Goal: Task Accomplishment & Management: Manage account settings

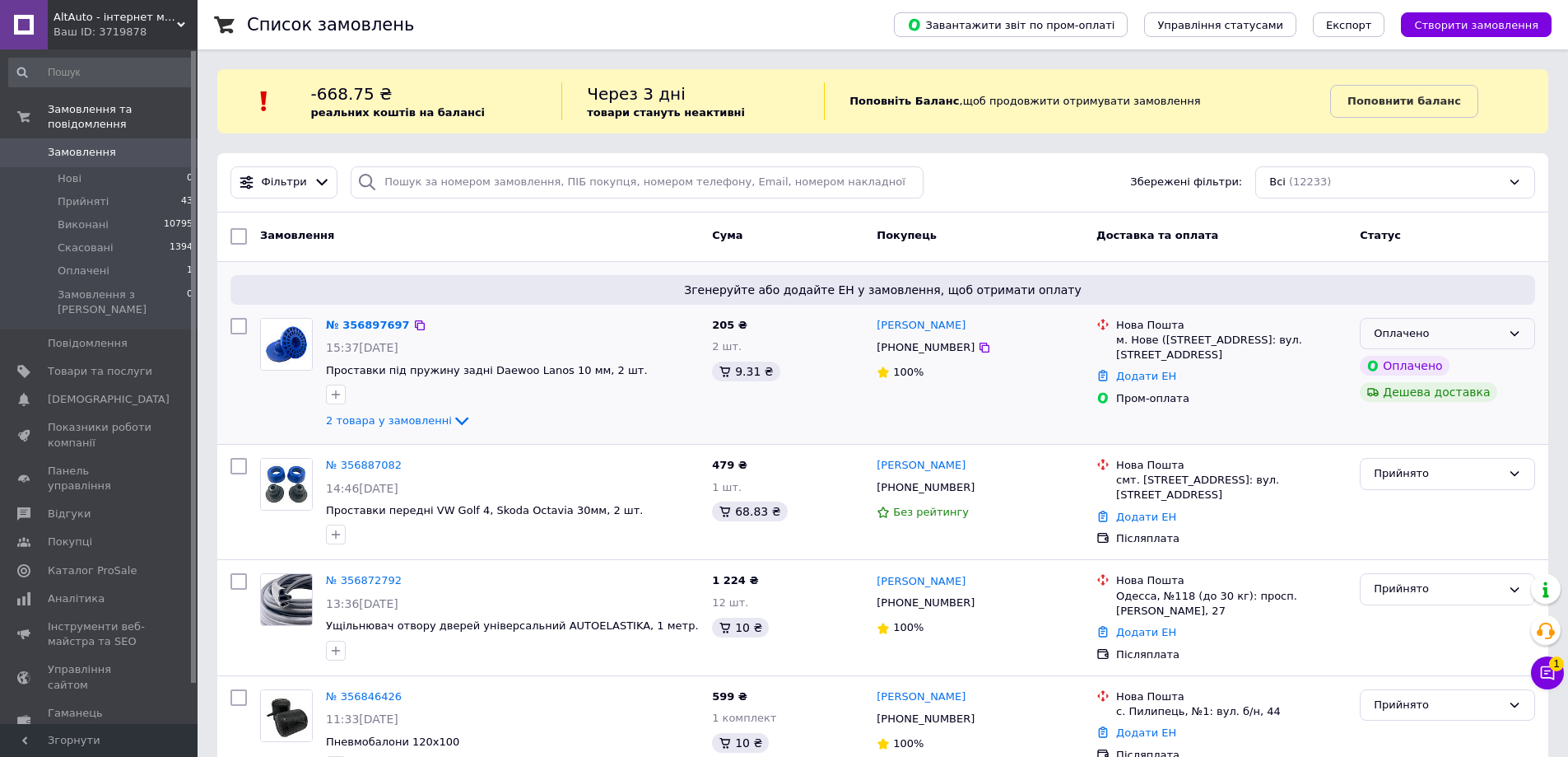
click at [1450, 319] on div "Оплачено" at bounding box center [1447, 334] width 176 height 33
click at [1418, 352] on div "Прийнято Виконано Скасовано" at bounding box center [1447, 397] width 176 height 92
click at [1414, 356] on li "Прийнято" at bounding box center [1447, 367] width 174 height 31
click at [387, 418] on span "2 товара у замовленні" at bounding box center [389, 419] width 126 height 12
click at [371, 427] on span "2 товара у замовленні" at bounding box center [389, 419] width 126 height 12
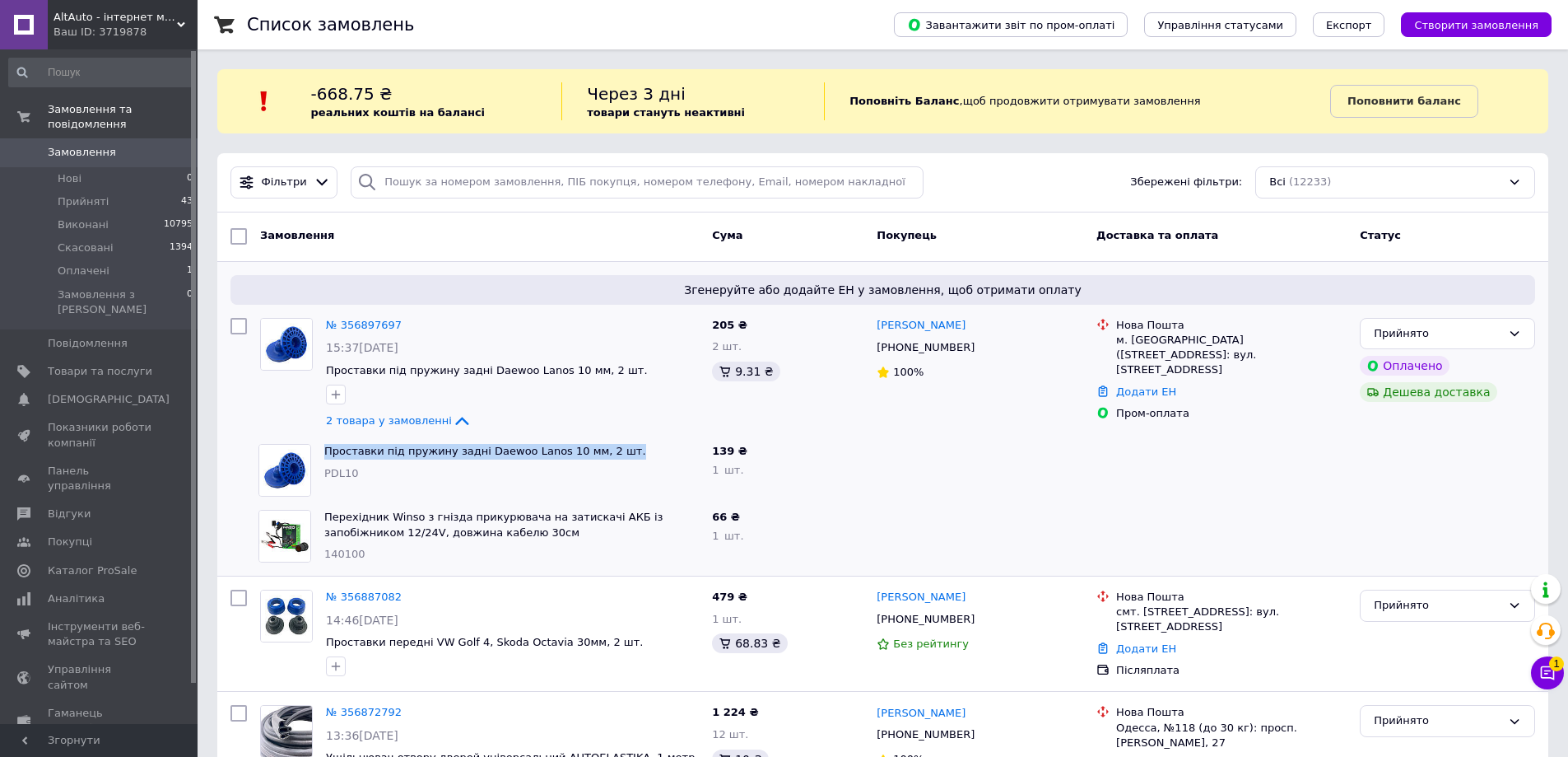
drag, startPoint x: 321, startPoint y: 447, endPoint x: 619, endPoint y: 456, distance: 298.1
click at [619, 456] on div "Проставки під пружину задні Daewoo Lanos 10 мм, 2 шт. PDL10" at bounding box center [511, 470] width 388 height 66
copy link "Проставки під пружину задні Daewoo Lanos 10 мм, 2 шт."
drag, startPoint x: 323, startPoint y: 513, endPoint x: 481, endPoint y: 537, distance: 159.8
click at [481, 537] on div "Перехідник Winso з гнізда прикурювача на затискачі АКБ із запобіжником 12/24V, …" at bounding box center [511, 536] width 388 height 66
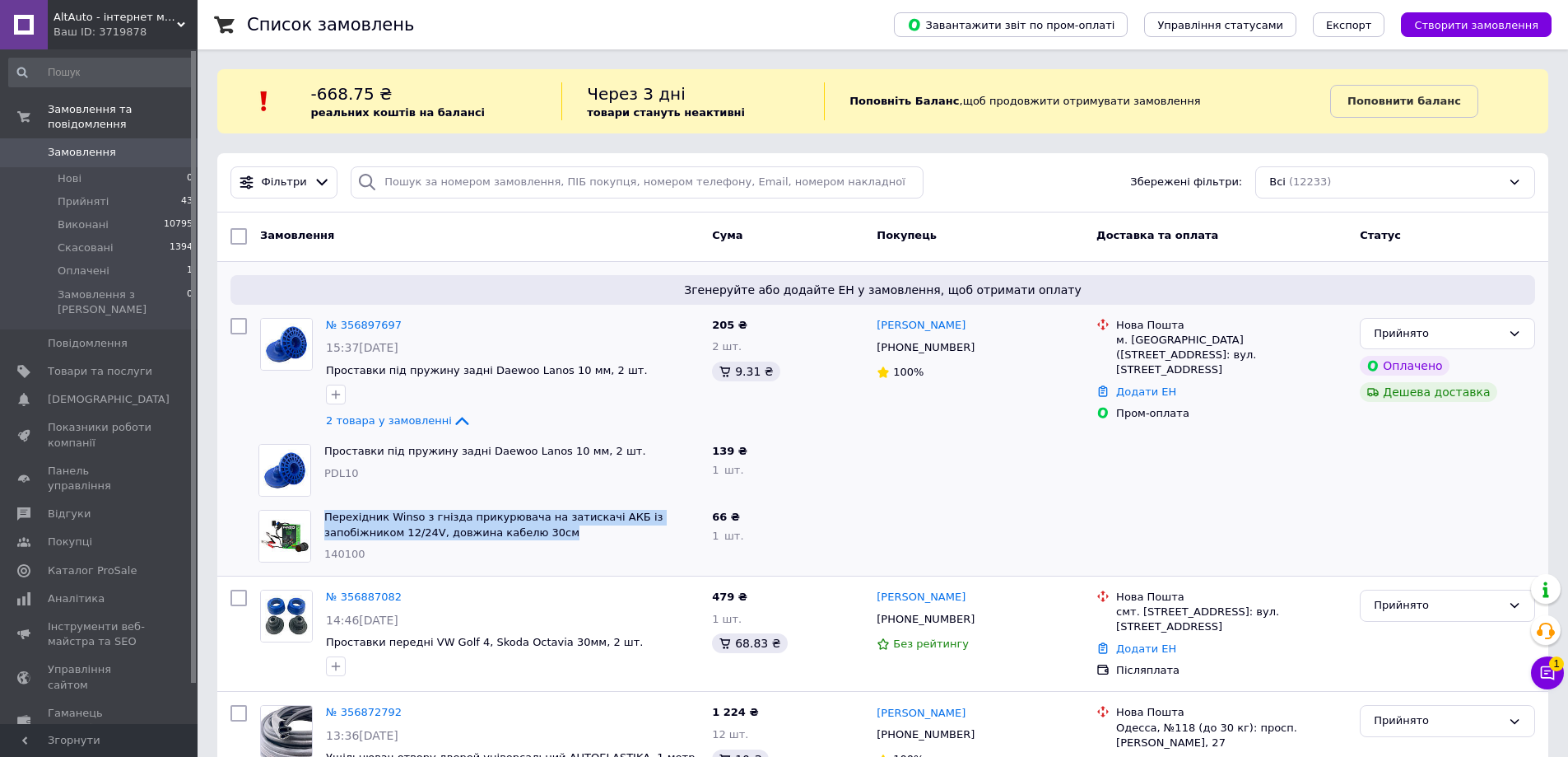
copy link "Перехідник Winso з гнізда прикурювача на затискачі АКБ із запобіжником 12/24V, …"
click at [630, 629] on div "14:46[DATE]" at bounding box center [512, 620] width 373 height 17
click at [350, 594] on link "№ 356887082" at bounding box center [363, 596] width 75 height 12
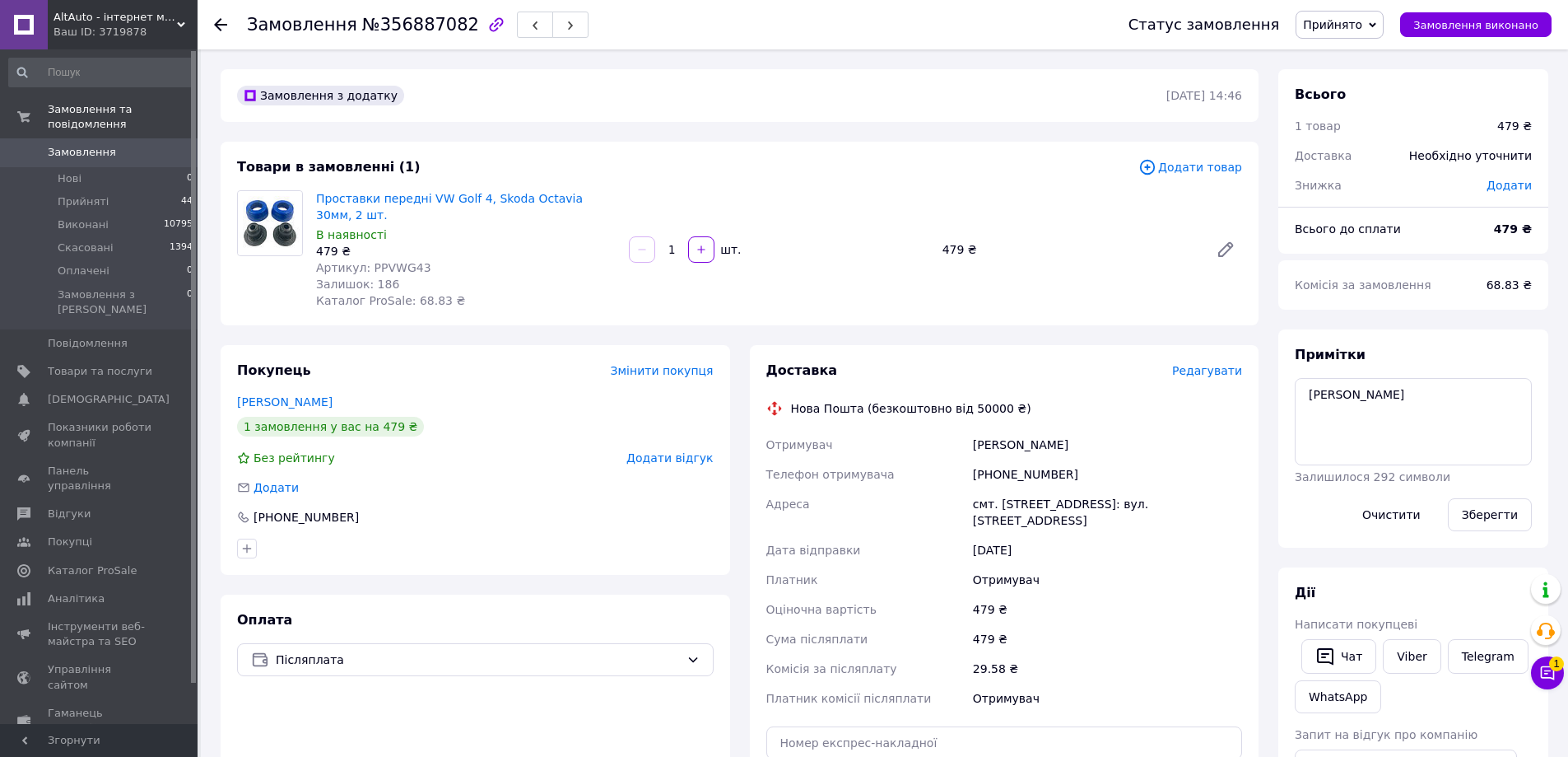
click at [1389, 371] on div "Примітки Грицанюк Залишилося 292 символи Очистити Зберегти" at bounding box center [1413, 438] width 237 height 185
click at [1371, 392] on textarea "Грицанюк" at bounding box center [1413, 422] width 237 height 87
click at [1271, 439] on div "Всього 1 товар 479 ₴ Доставка Необхідно уточнити Знижка Додати Всього до сплати…" at bounding box center [1414, 631] width 290 height 1126
click at [112, 145] on span "Замовлення" at bounding box center [99, 153] width 104 height 15
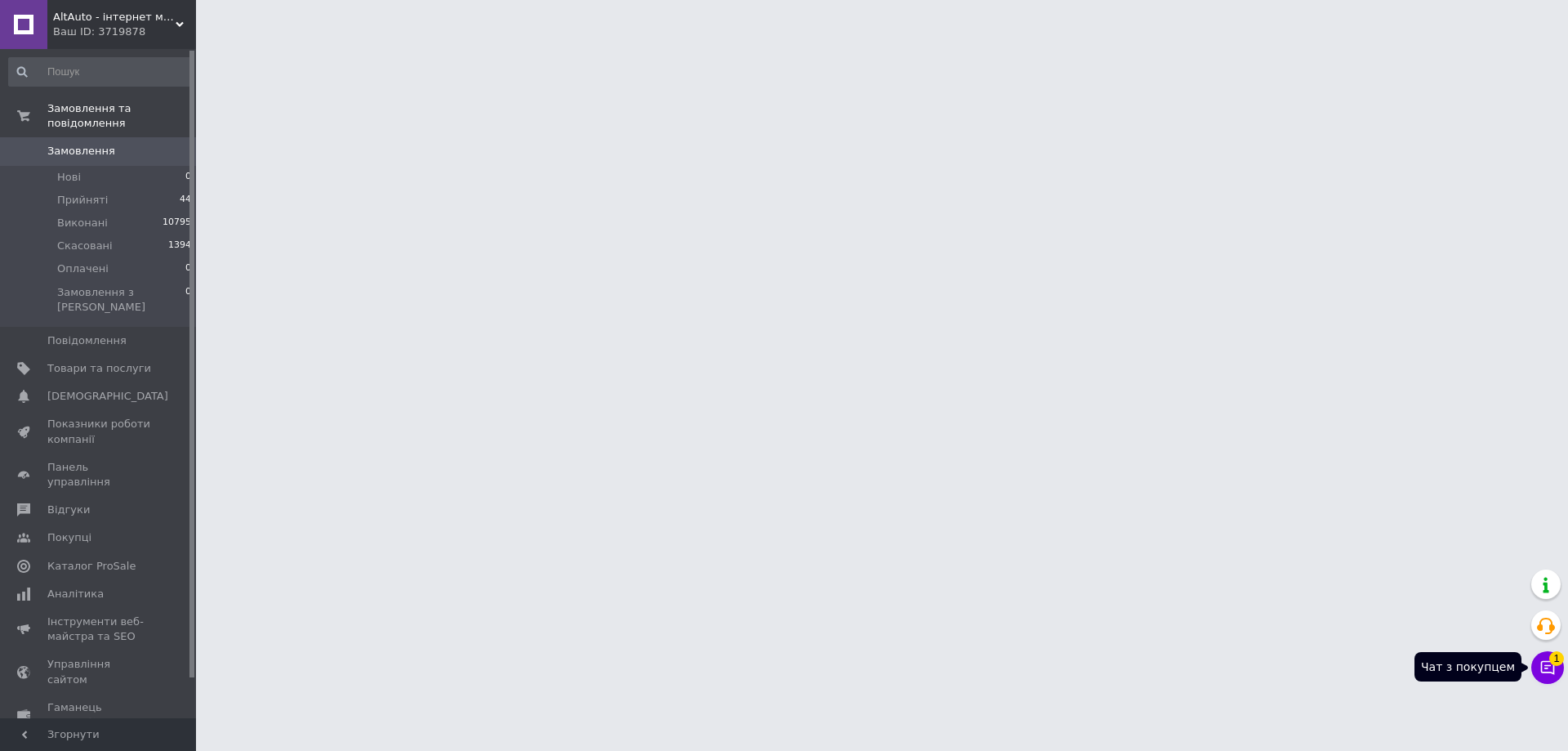
click at [1547, 658] on button "Чат з покупцем 1" at bounding box center [1548, 667] width 32 height 32
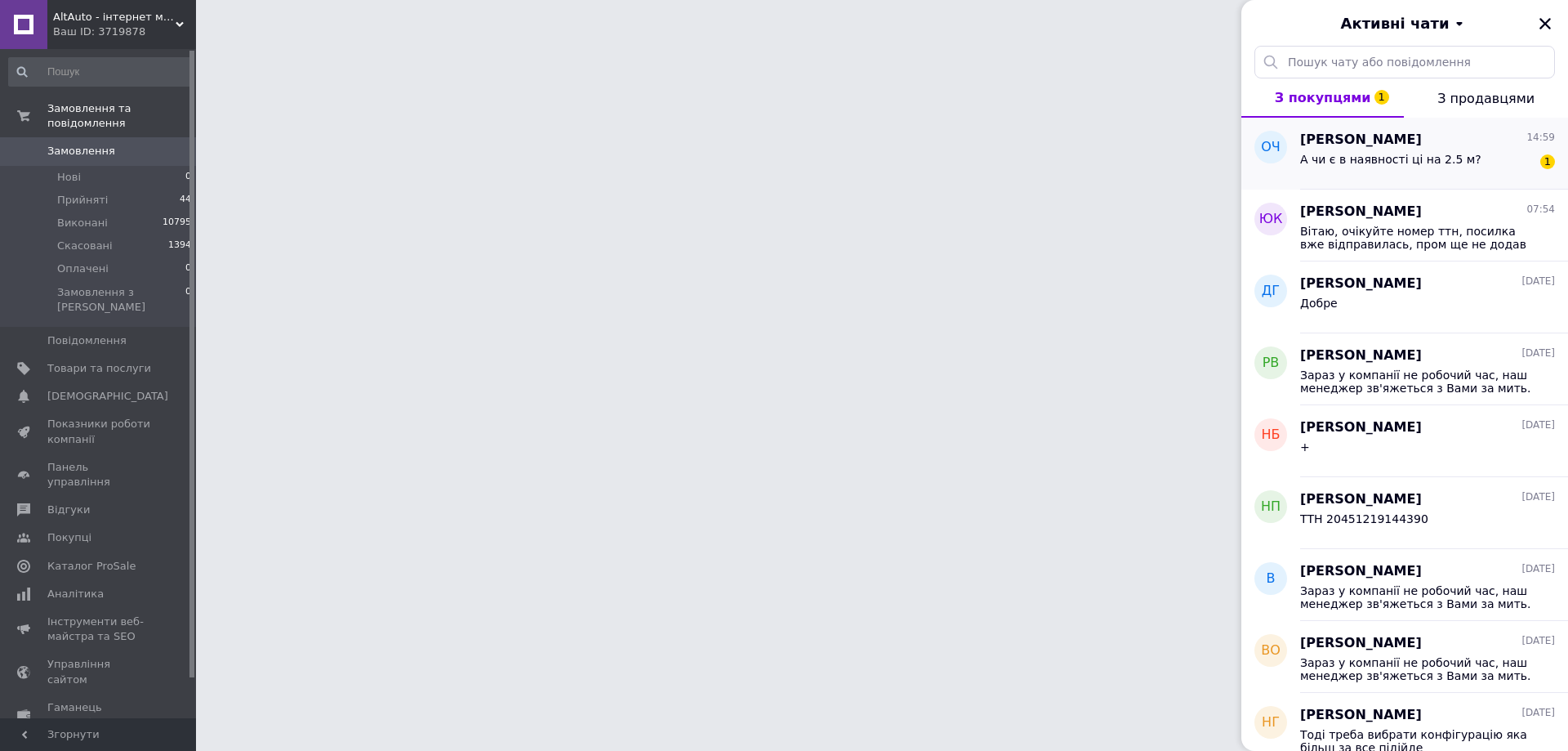
click at [1361, 149] on span "Ольга Чуйкова" at bounding box center [1361, 140] width 122 height 18
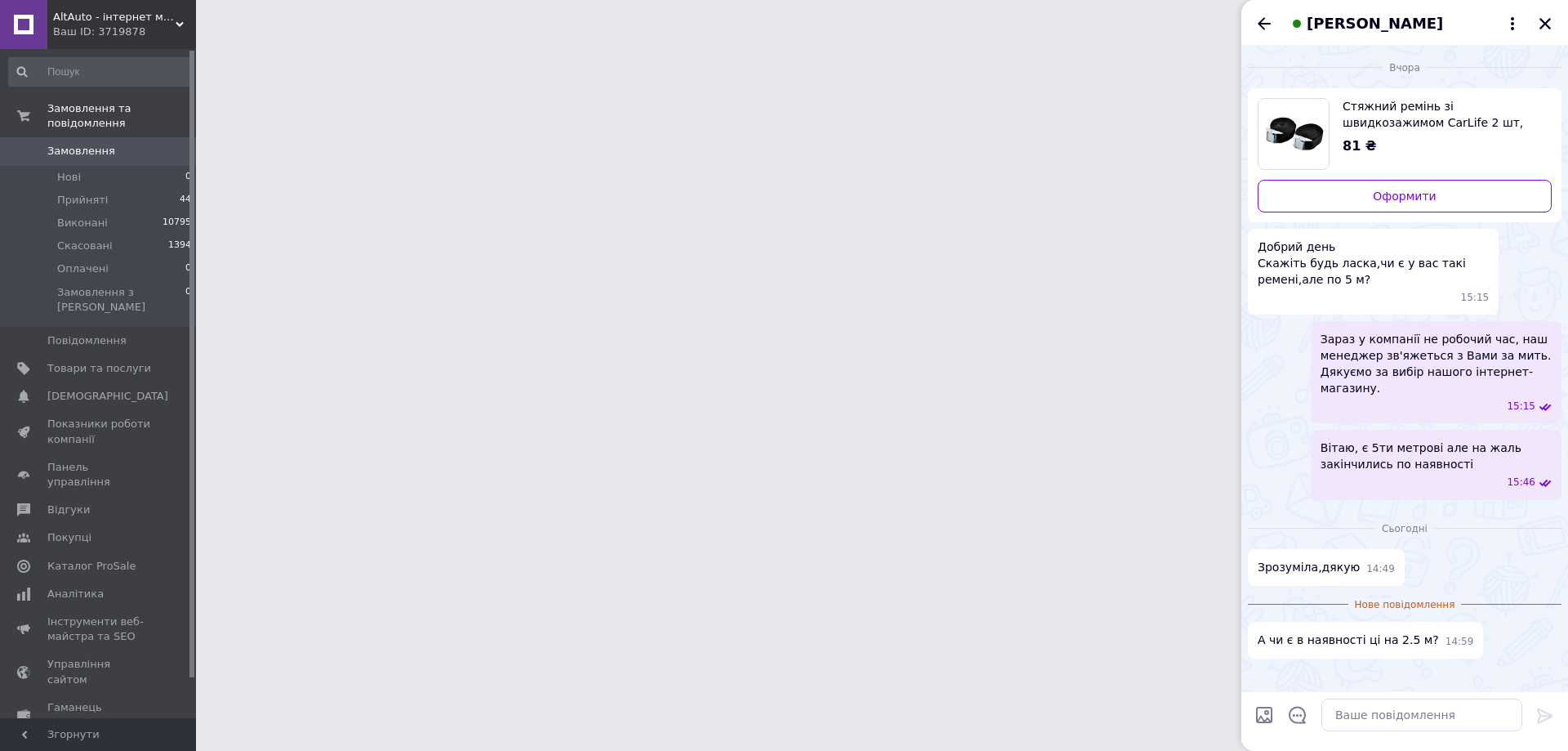
click at [1387, 141] on div "81 ₴" at bounding box center [1441, 147] width 196 height 18
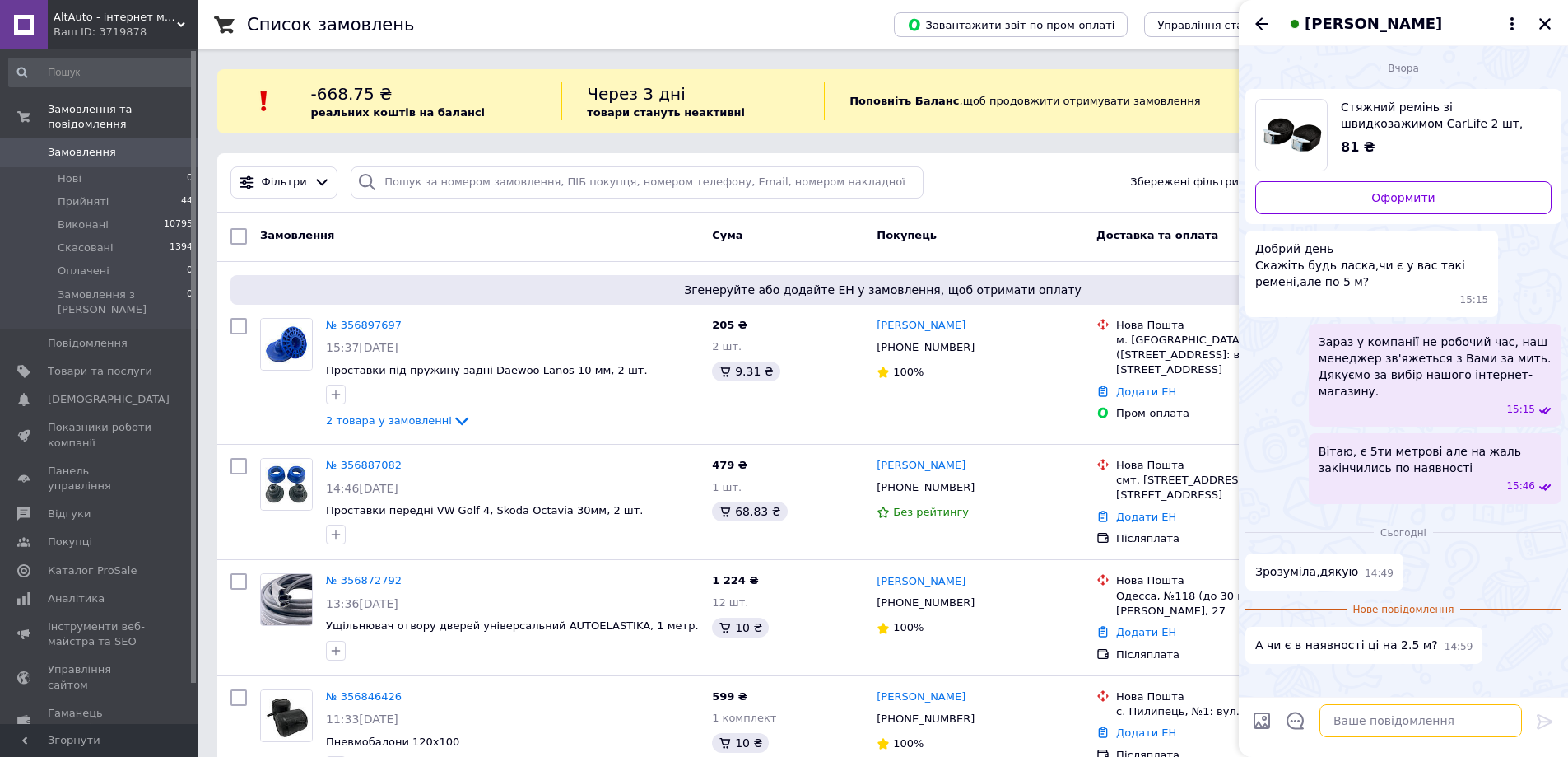
click at [1356, 719] on textarea at bounding box center [1421, 720] width 203 height 33
type textarea "Також закінчились на жаль("
click at [1541, 30] on icon "Закрити" at bounding box center [1545, 23] width 11 height 11
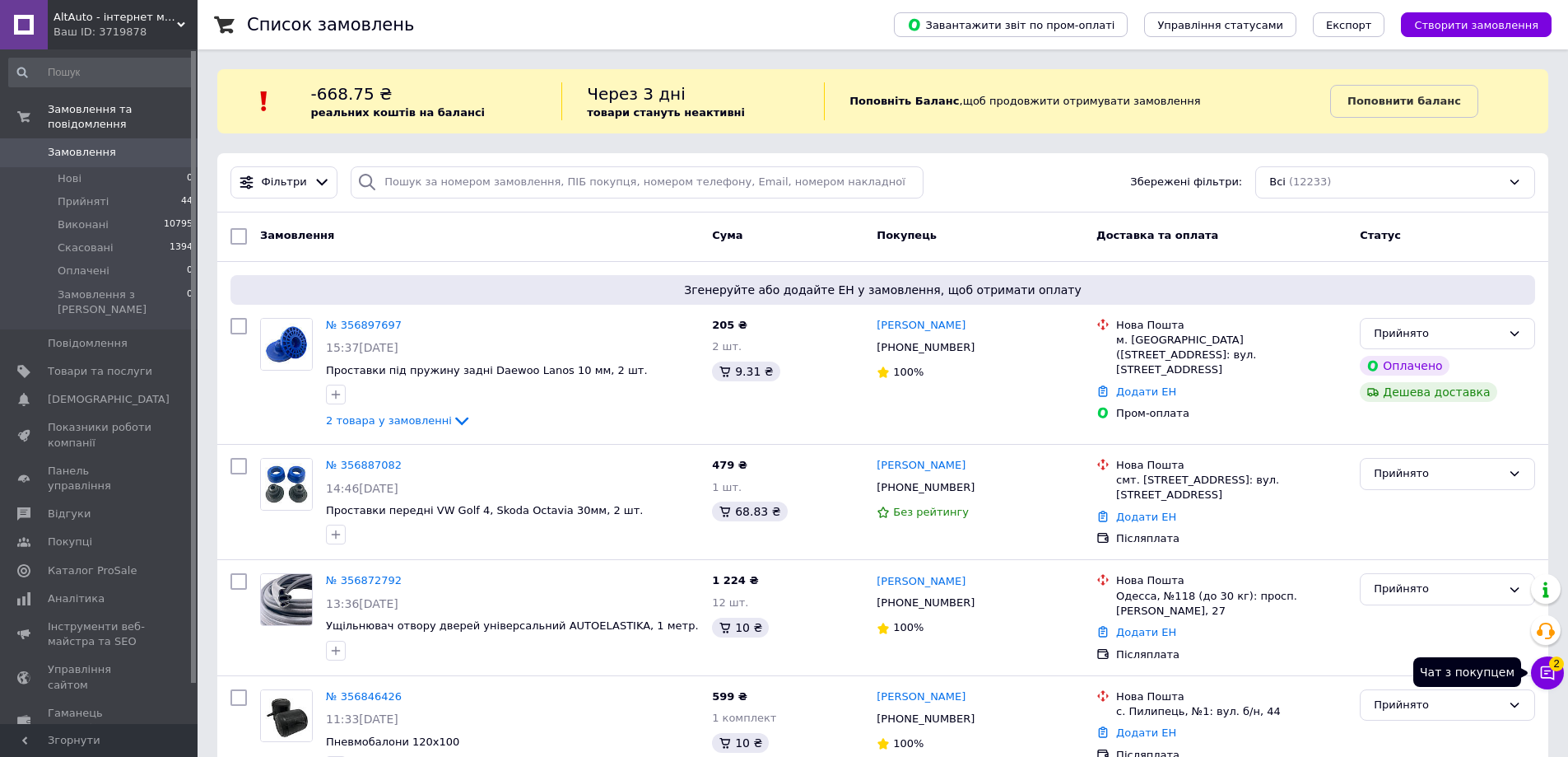
click at [1531, 675] on button "Чат з покупцем 2" at bounding box center [1547, 672] width 33 height 33
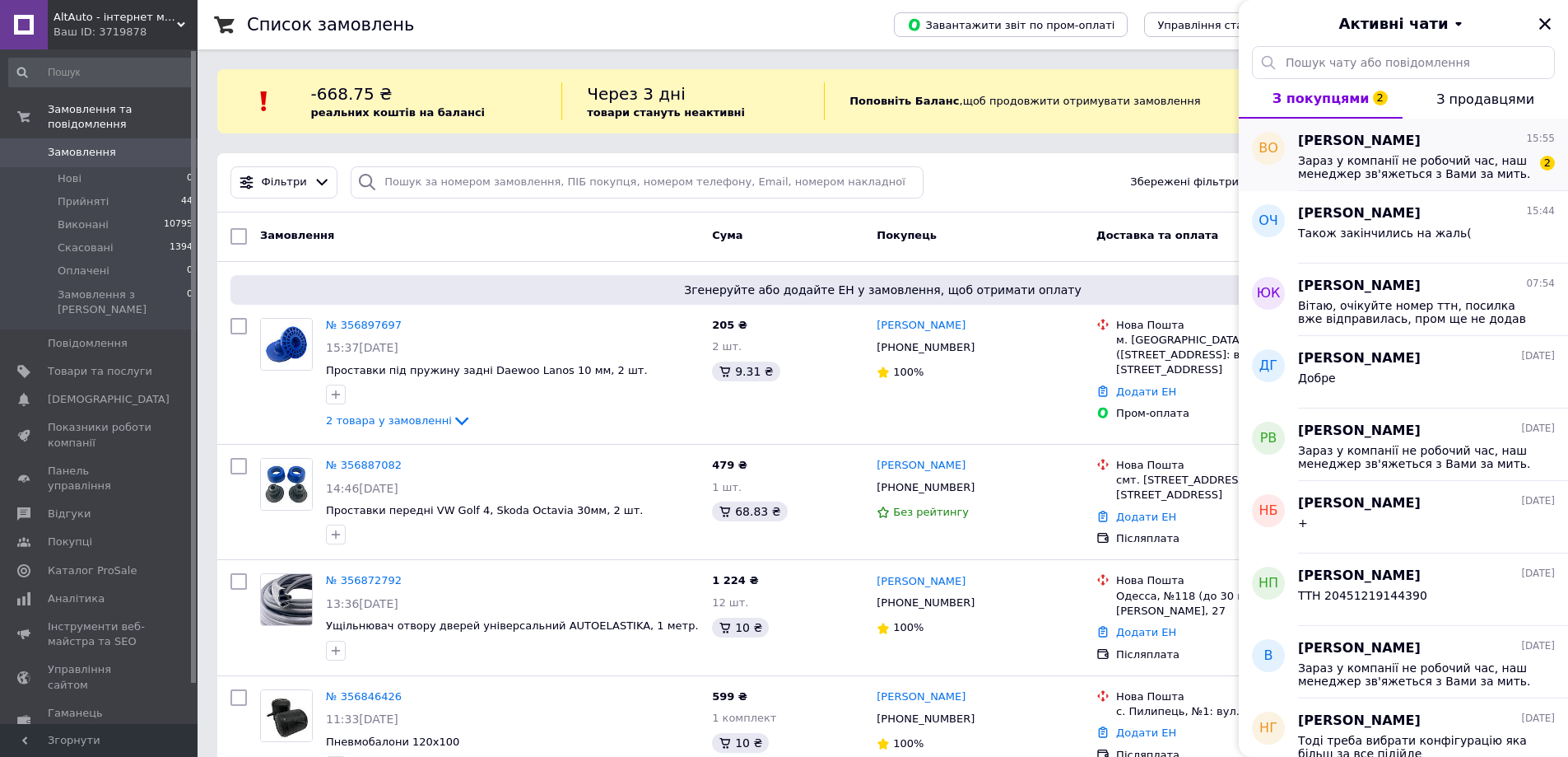
click at [1364, 163] on span "Зараз у компанії не робочий час, наш менеджер зв'яжеться з Вами за мить. Дякуєм…" at bounding box center [1416, 167] width 234 height 26
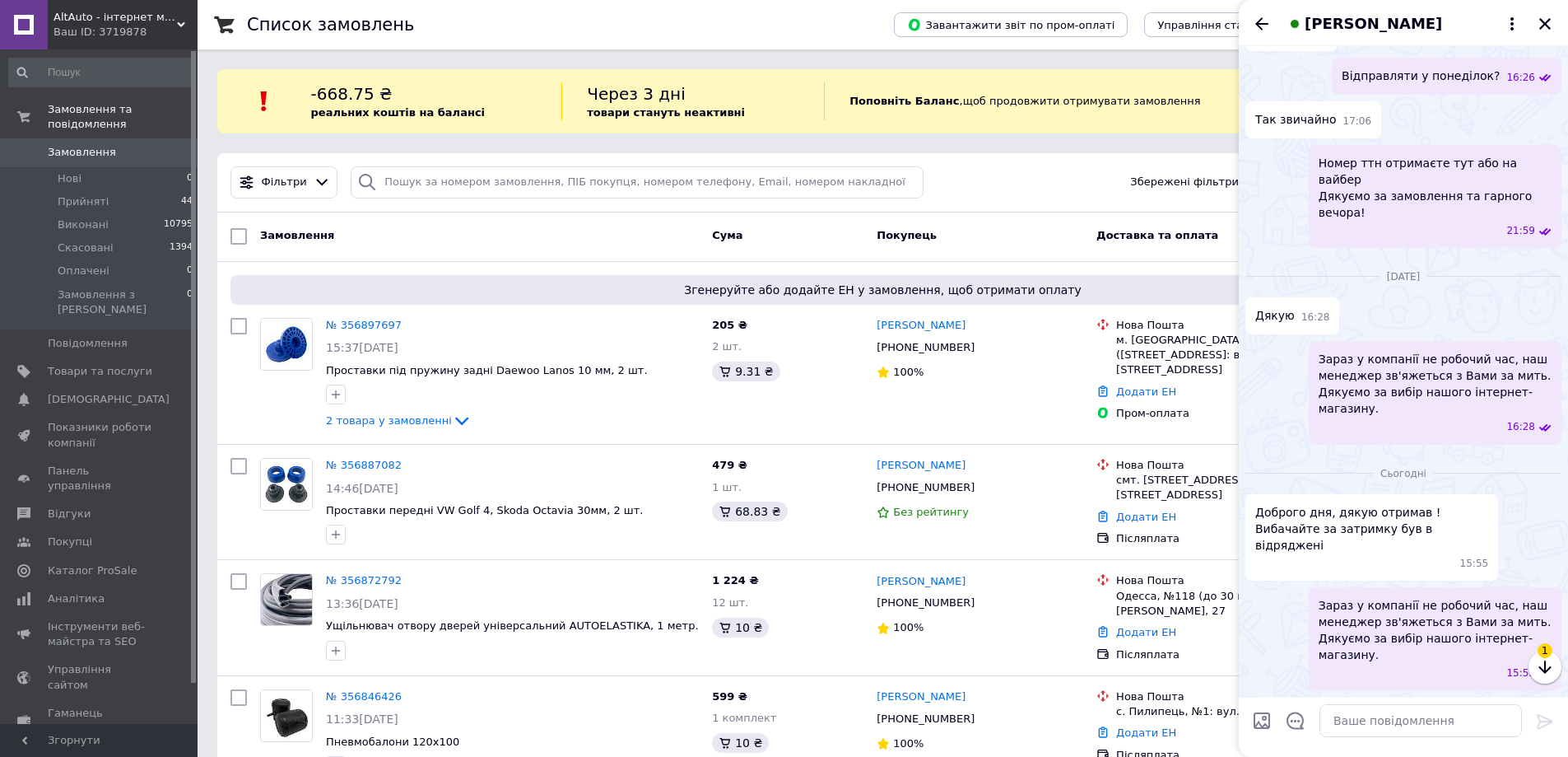
scroll to position [660, 0]
click at [1427, 718] on textarea at bounding box center [1421, 720] width 203 height 33
type textarea "+"
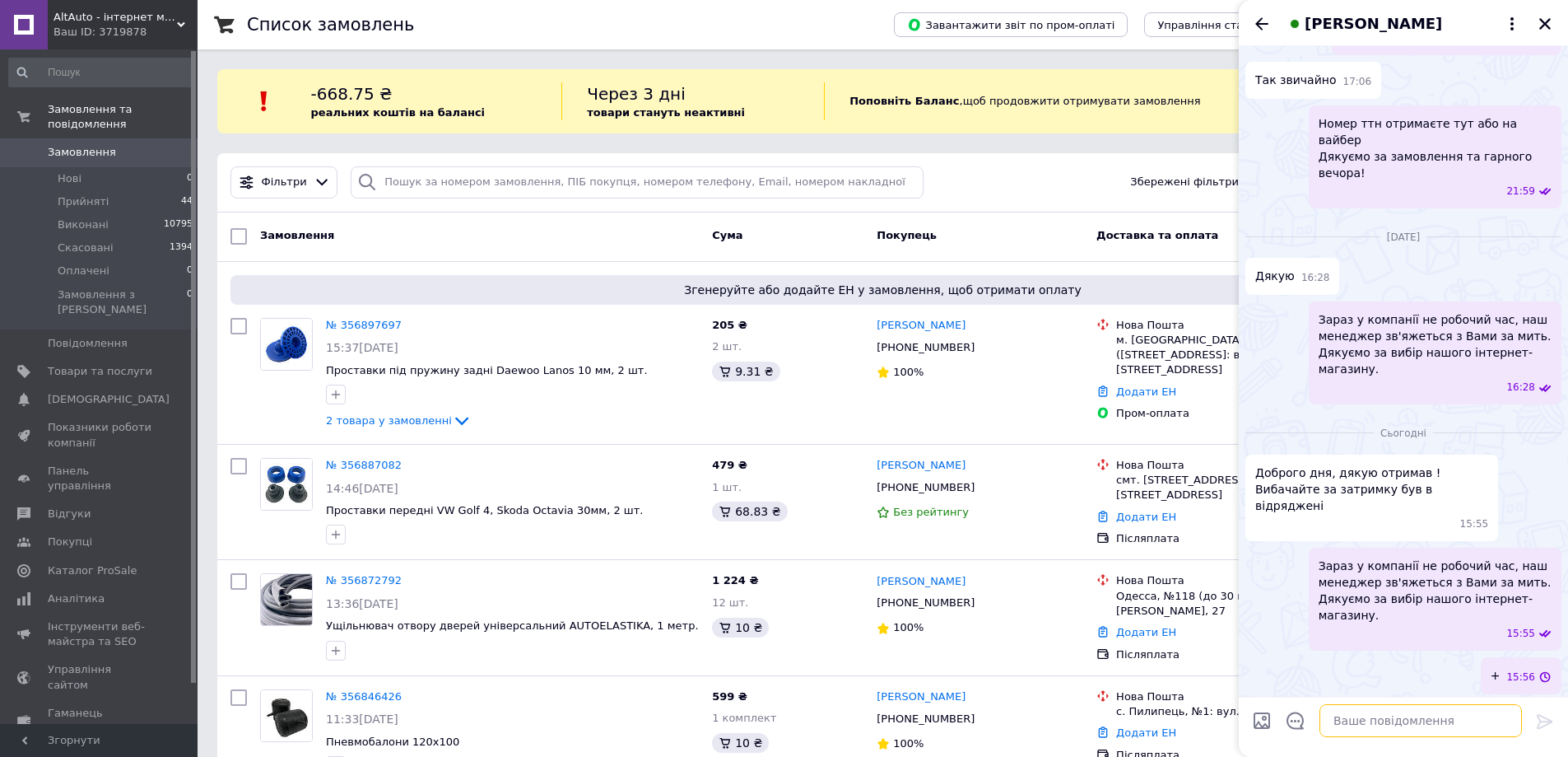
scroll to position [673, 0]
click at [1542, 18] on icon "Закрити" at bounding box center [1545, 24] width 15 height 15
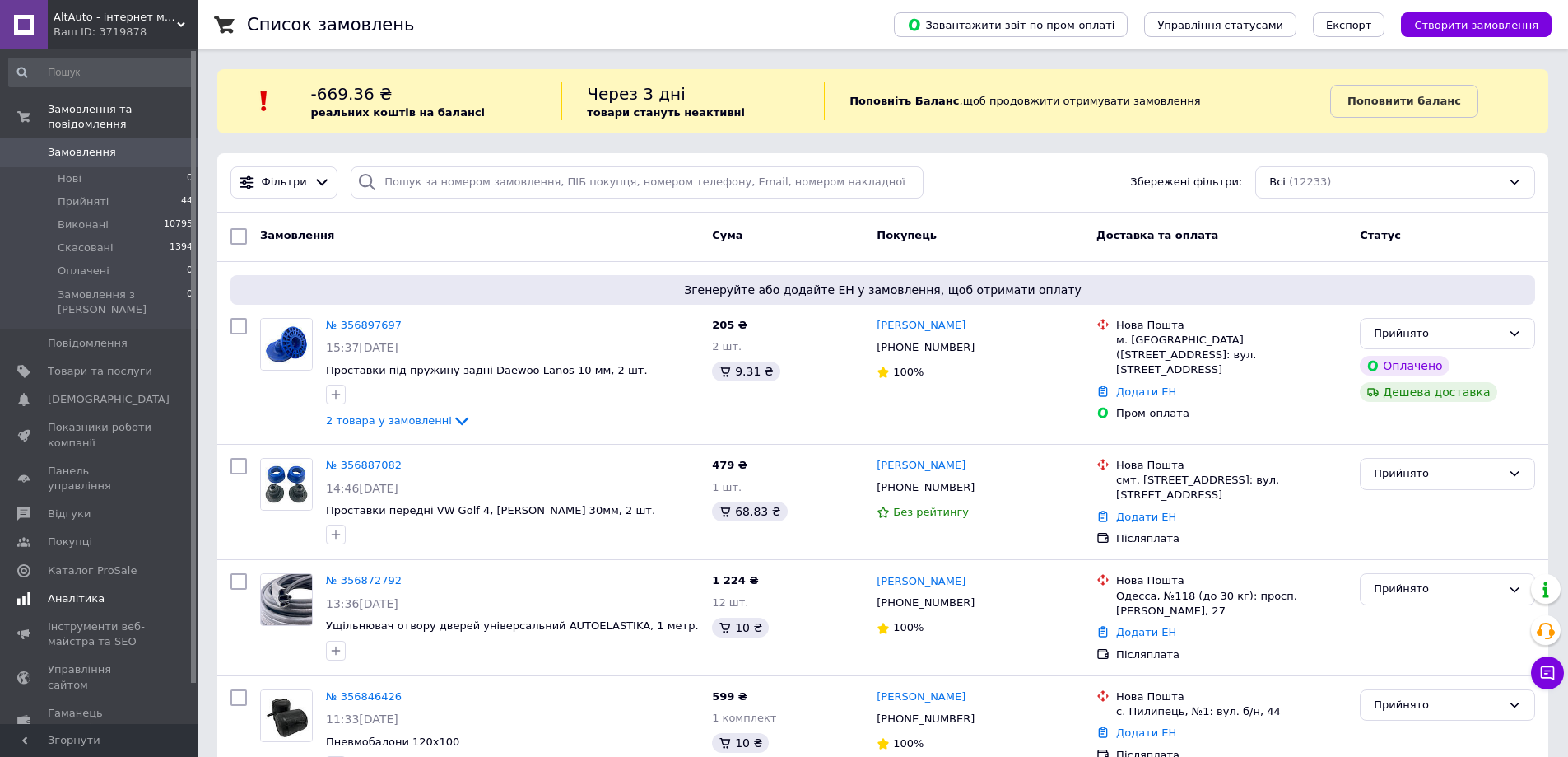
click at [94, 392] on span "[DEMOGRAPHIC_DATA]" at bounding box center [108, 400] width 122 height 15
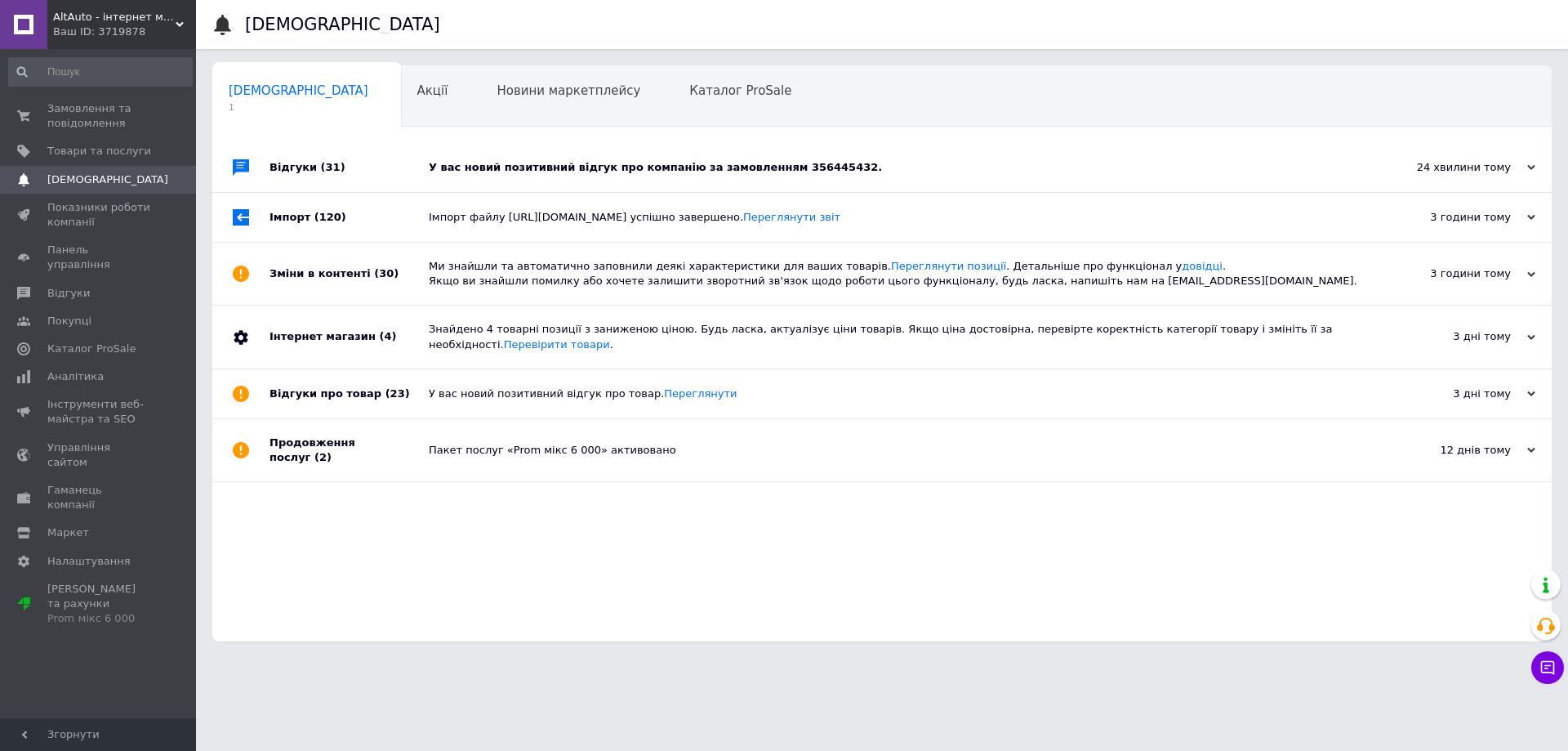
click at [571, 162] on div "У вас новий позитивний відгук про компанію за замовленням 356445432." at bounding box center [900, 168] width 944 height 15
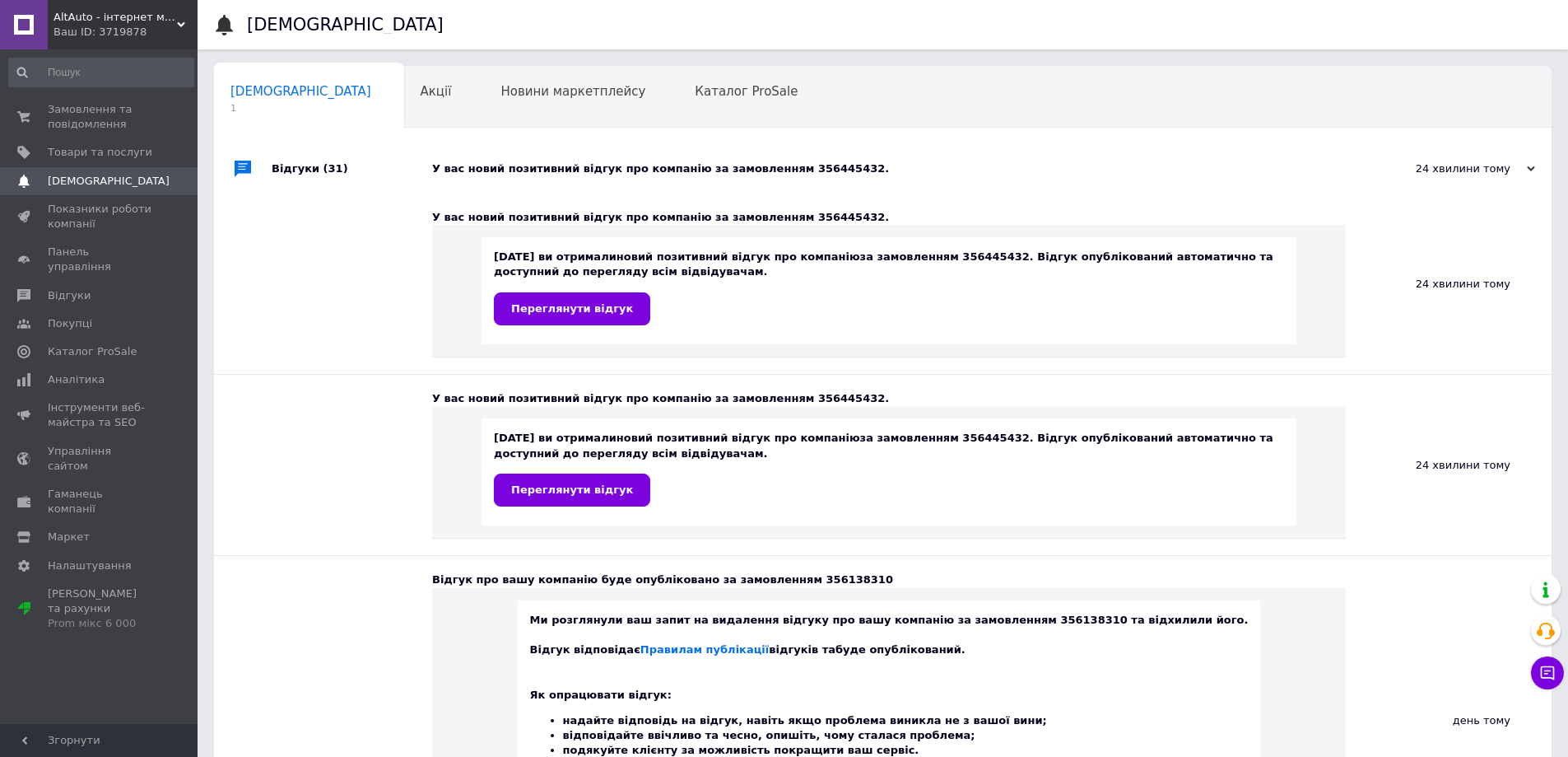
click at [596, 291] on div "12.08.2025 ви отримали новий позитивний відгук про компанію за замовленням 3564…" at bounding box center [889, 286] width 790 height 75
click at [592, 310] on span "Переглянути відгук" at bounding box center [572, 308] width 122 height 12
click at [67, 119] on span "Замовлення та повідомлення" at bounding box center [99, 117] width 104 height 30
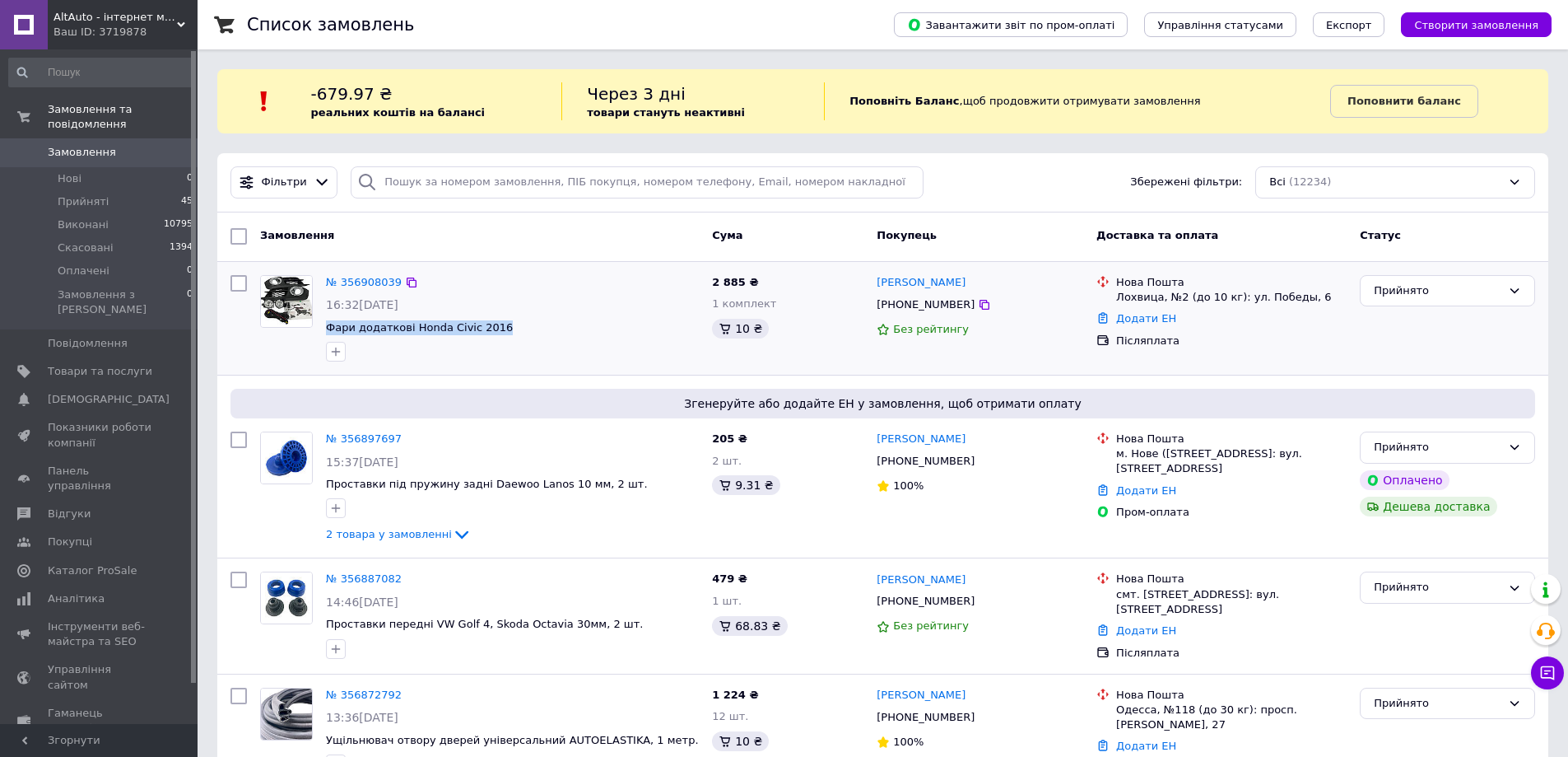
drag, startPoint x: 496, startPoint y: 326, endPoint x: 323, endPoint y: 327, distance: 173.0
click at [323, 327] on div "№ 356908039 16:32[DATE] Фари додаткові Honda Civic 2016" at bounding box center [512, 318] width 386 height 100
copy span "Фари додаткові Honda Civic 2016"
